Goal: Task Accomplishment & Management: Manage account settings

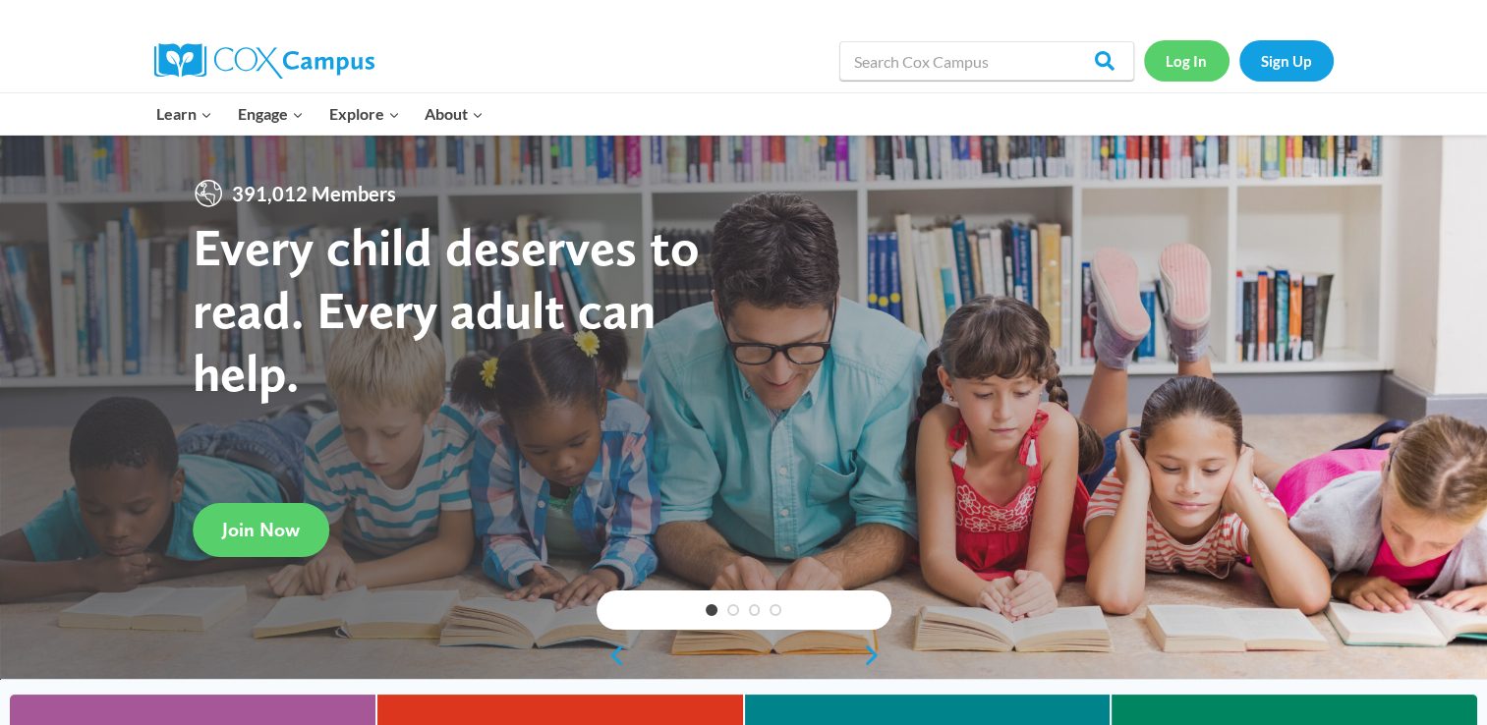
click at [1174, 60] on link "Log In" at bounding box center [1187, 60] width 86 height 40
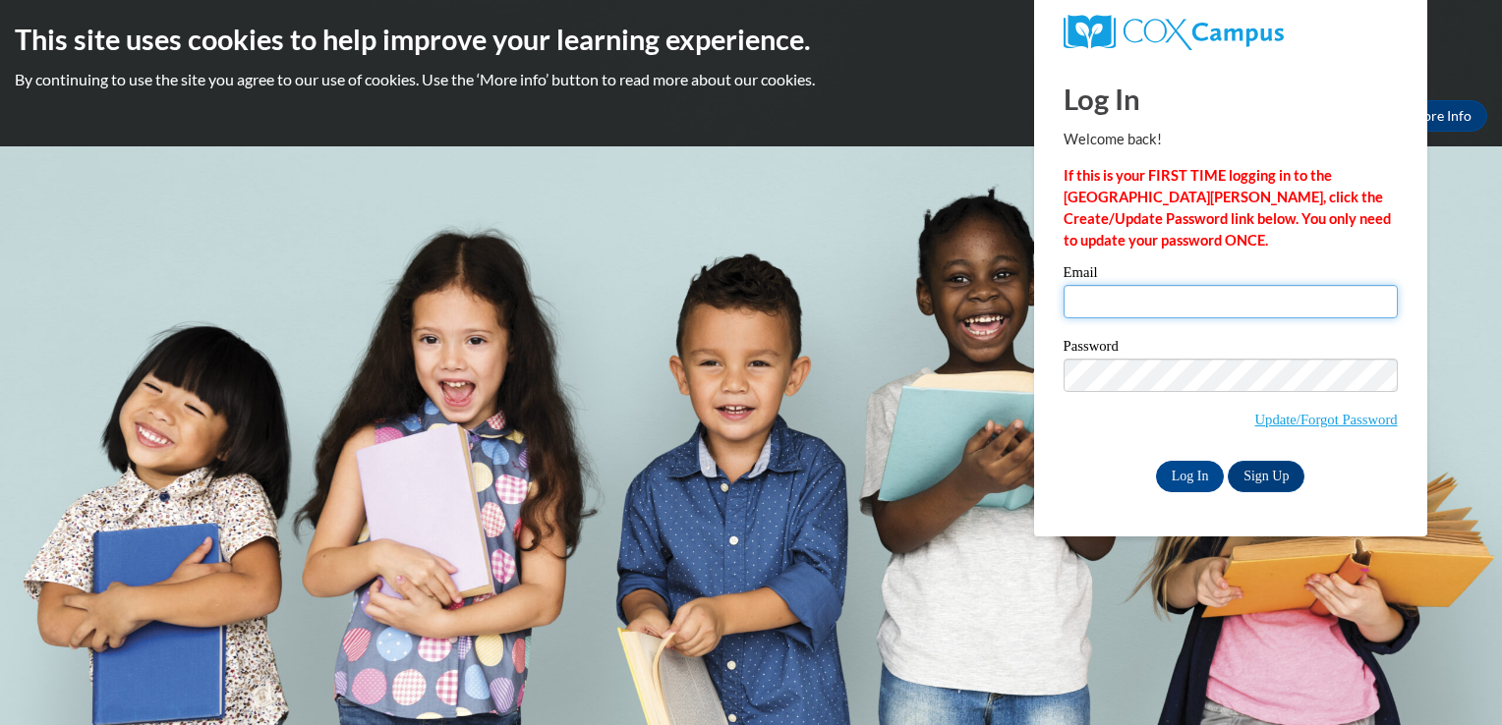
click at [1122, 286] on input "Email" at bounding box center [1230, 301] width 334 height 33
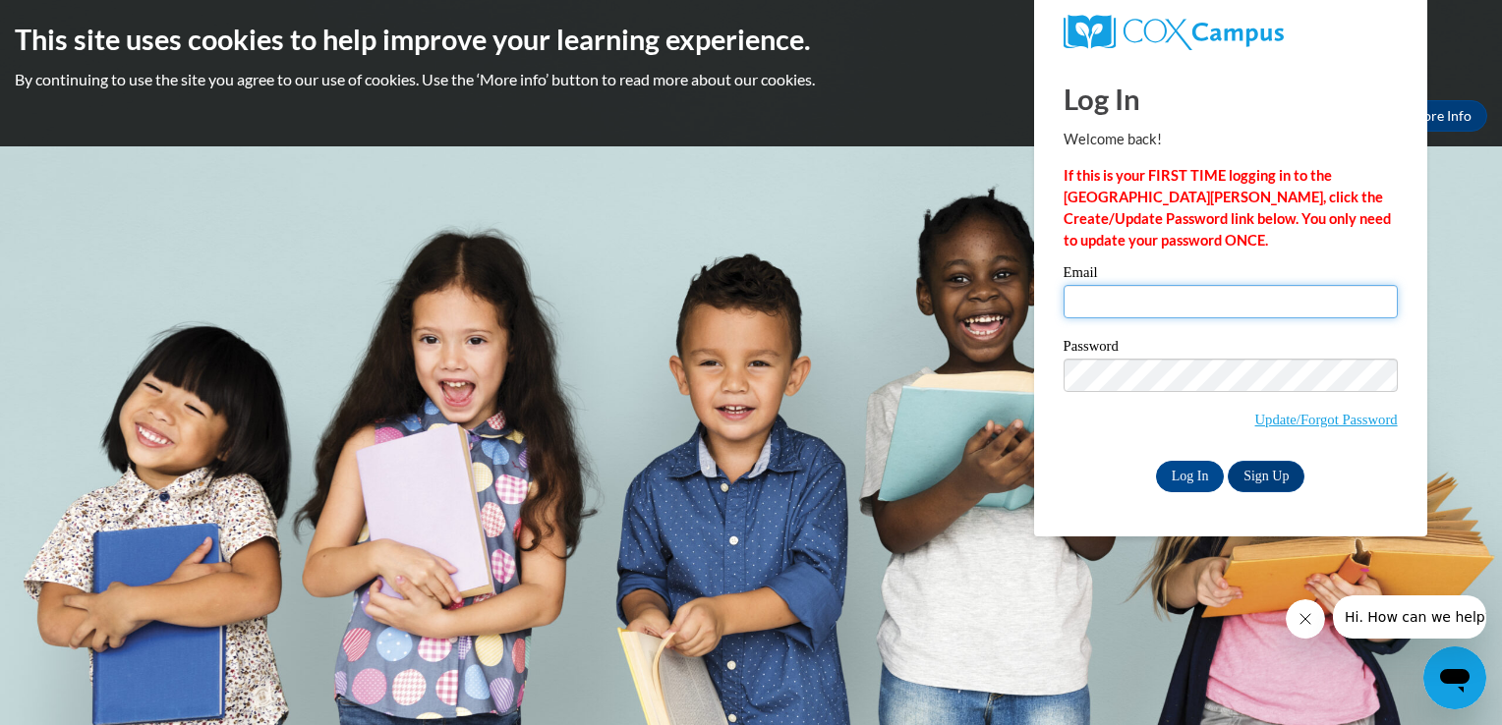
click at [1112, 298] on input "Email" at bounding box center [1230, 301] width 334 height 33
type input "pgreer@lccaa.net"
click at [1104, 574] on body "This site uses cookies to help improve your learning experience. By continuing …" at bounding box center [751, 362] width 1502 height 725
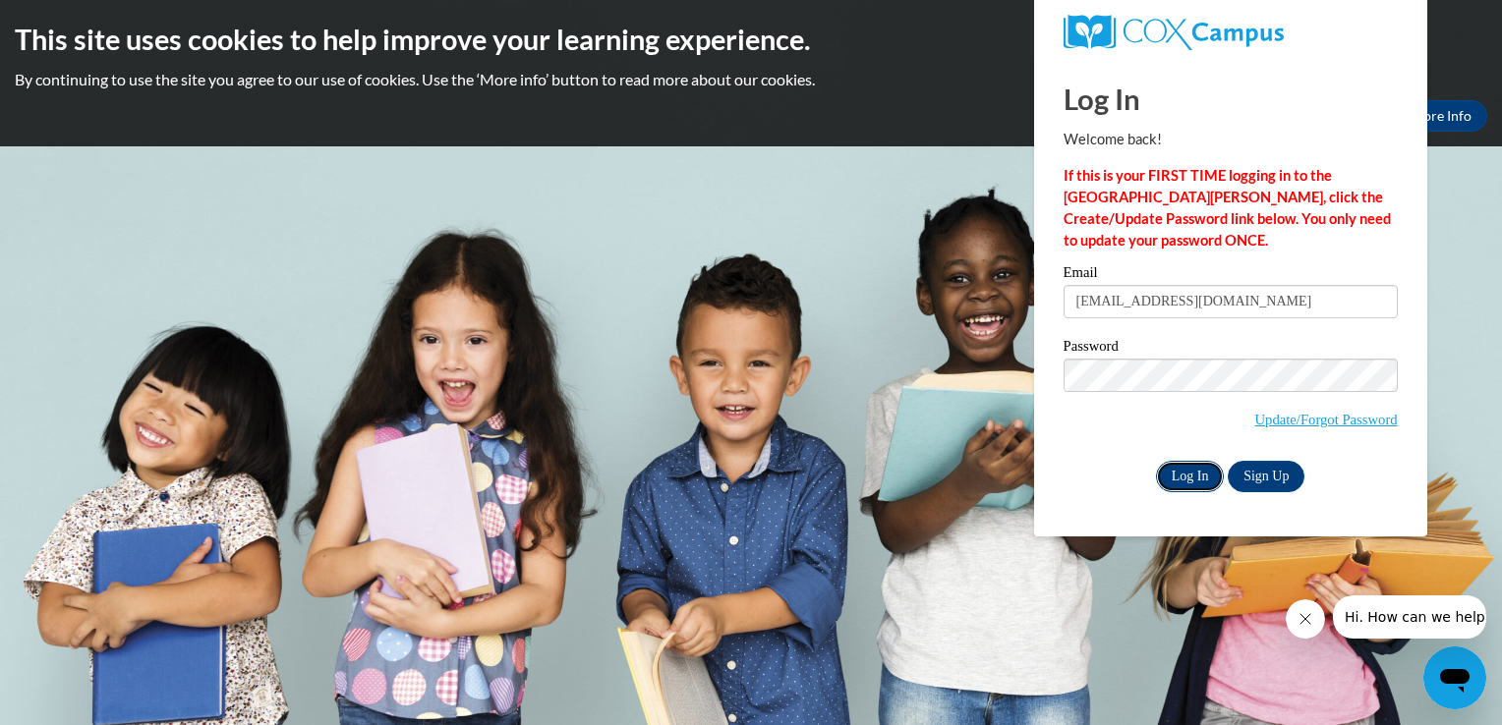
click at [1182, 470] on input "Log In" at bounding box center [1190, 476] width 69 height 31
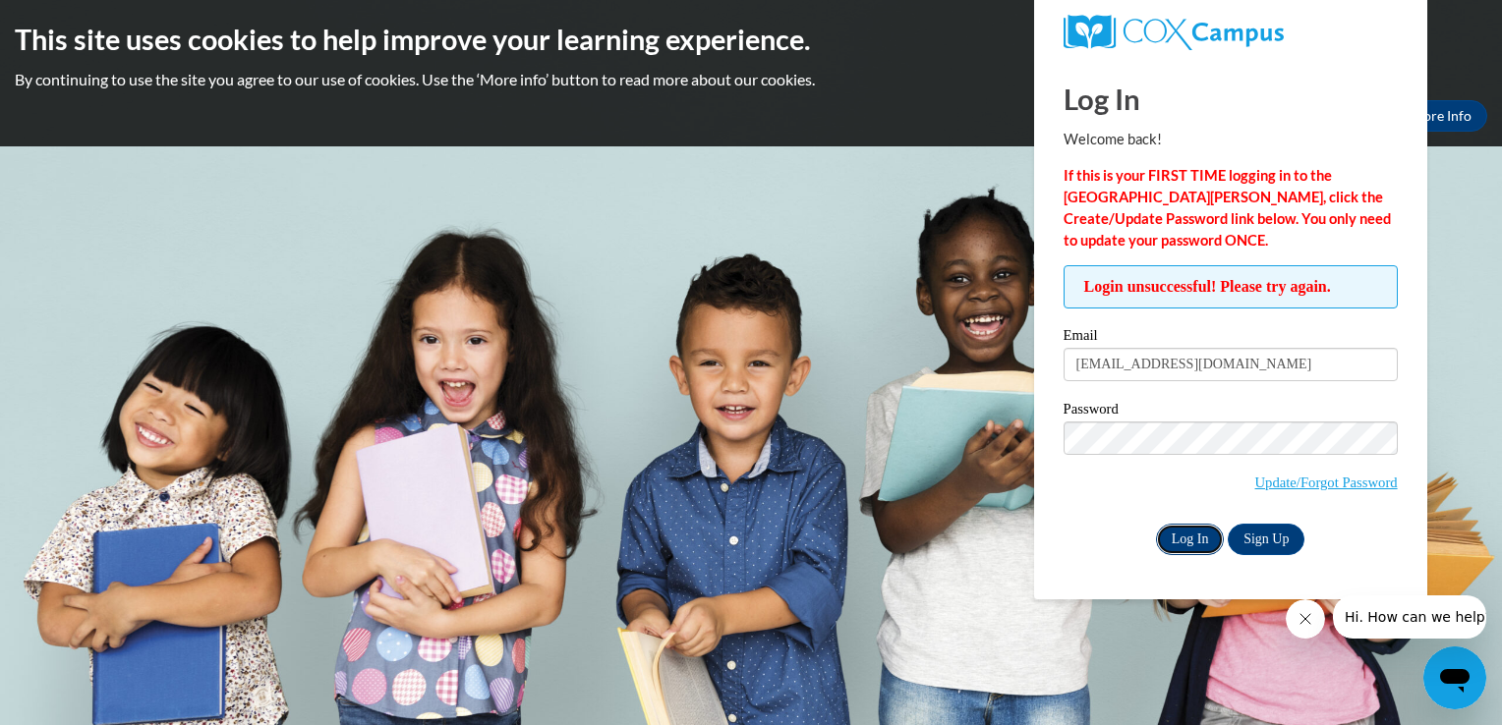
click at [1194, 537] on input "Log In" at bounding box center [1190, 539] width 69 height 31
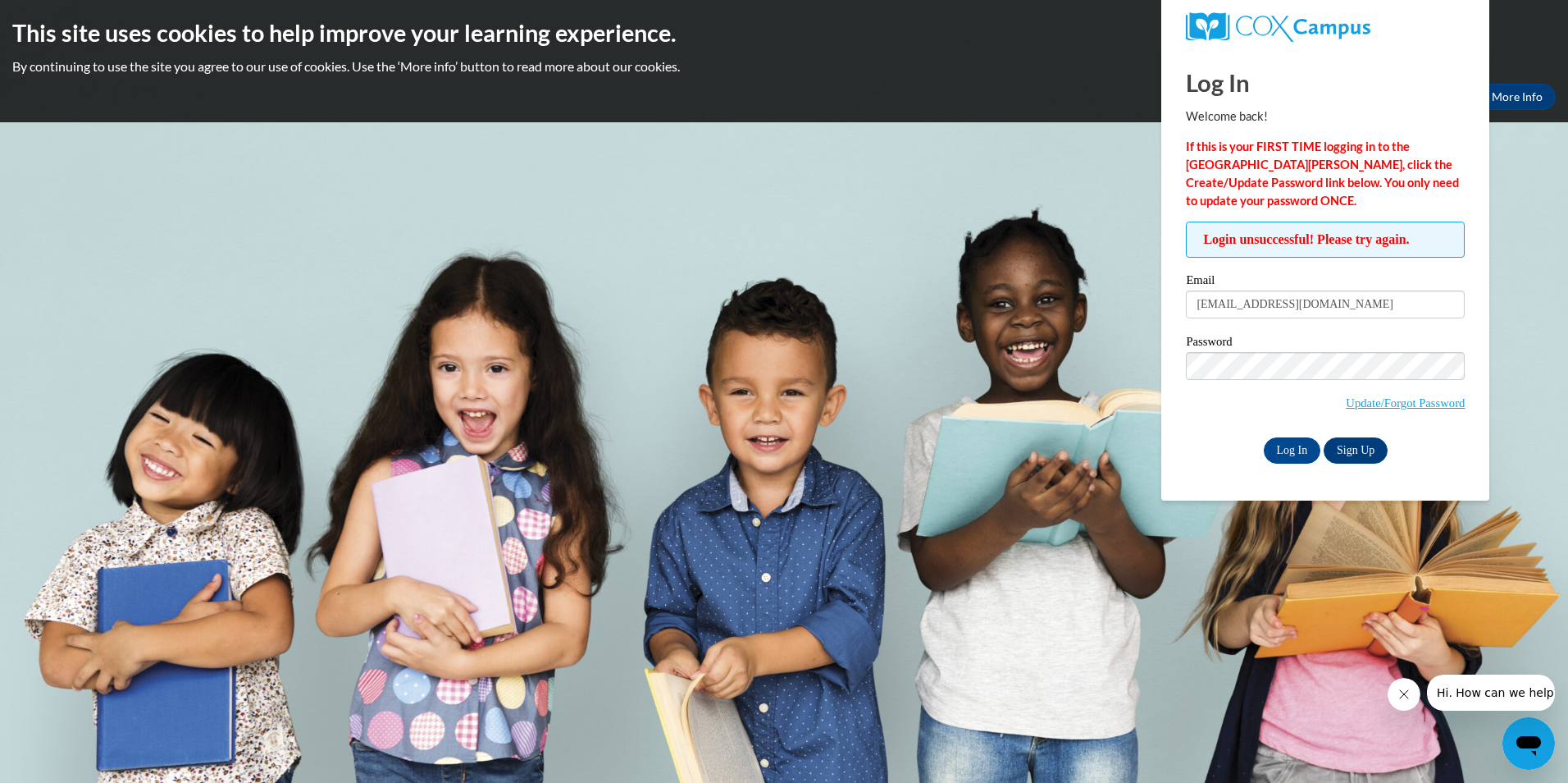
click at [943, 604] on body "This site uses cookies to help improve your learning experience. By continuing …" at bounding box center [784, 392] width 1568 height 783
click at [1127, 604] on body "This site uses cookies to help improve your learning experience. By continuing …" at bounding box center [784, 392] width 1568 height 783
